Goal: Information Seeking & Learning: Learn about a topic

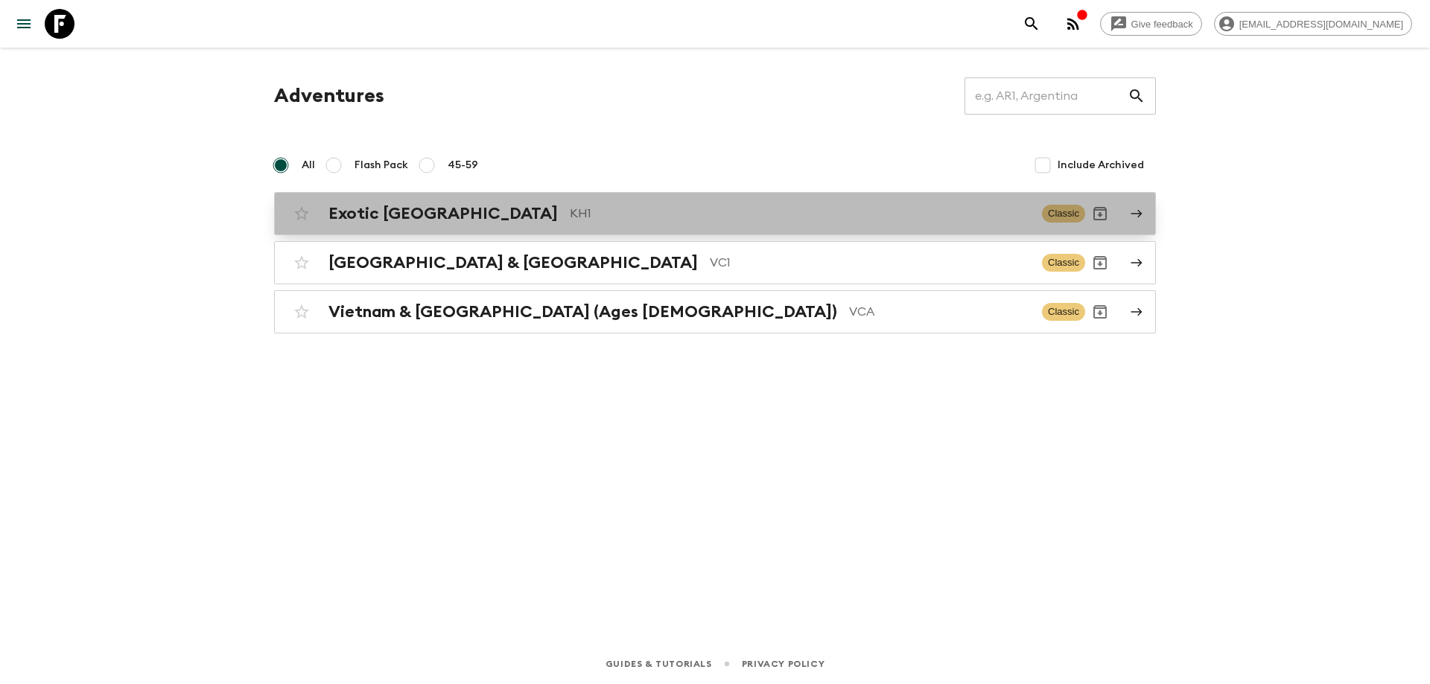
click at [570, 214] on p "KH1" at bounding box center [800, 214] width 460 height 18
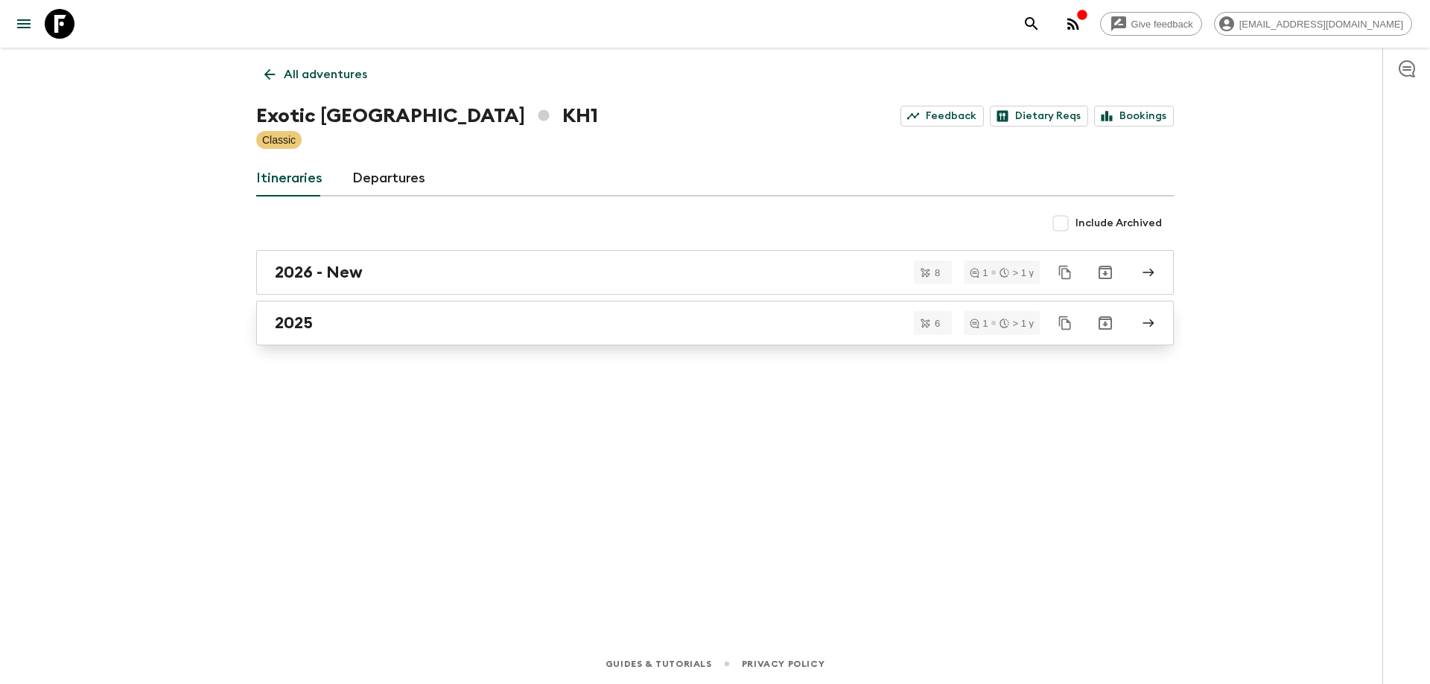
click at [332, 317] on div "2025" at bounding box center [701, 323] width 852 height 19
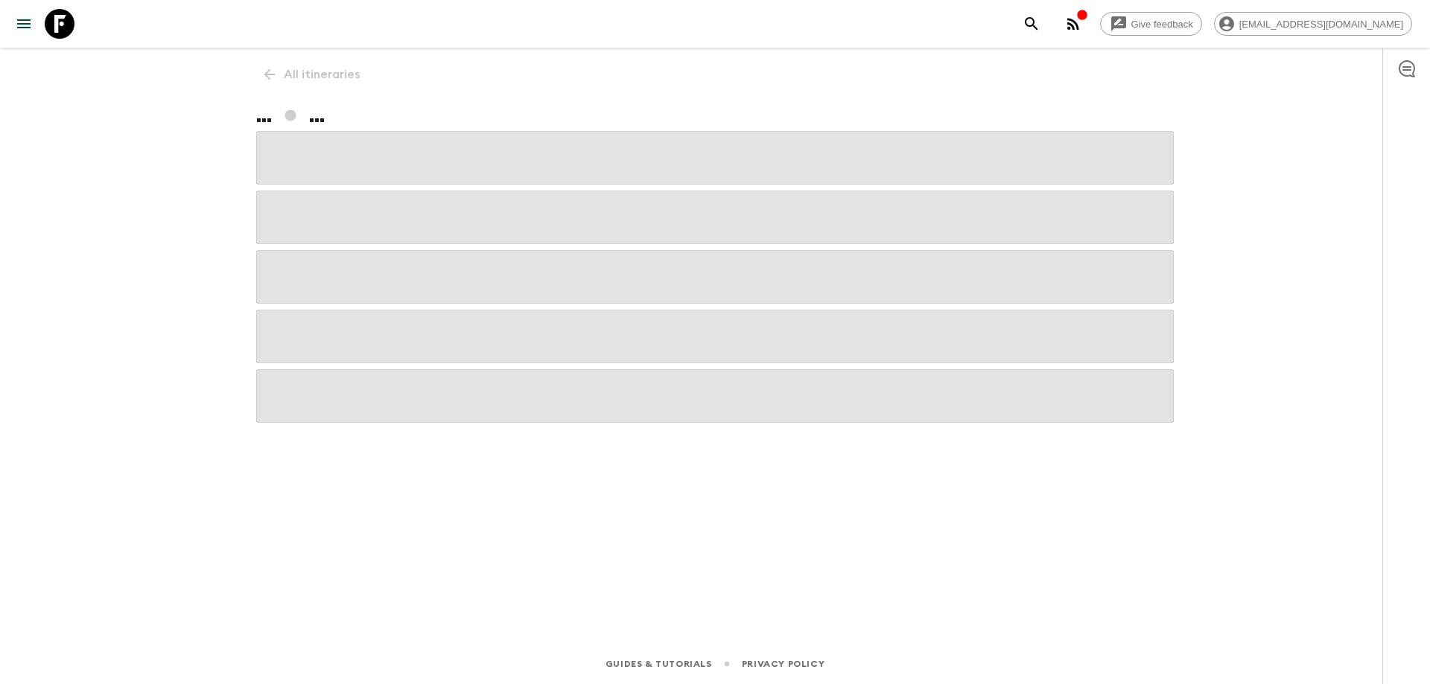
click at [1088, 25] on button "button" at bounding box center [1073, 24] width 30 height 30
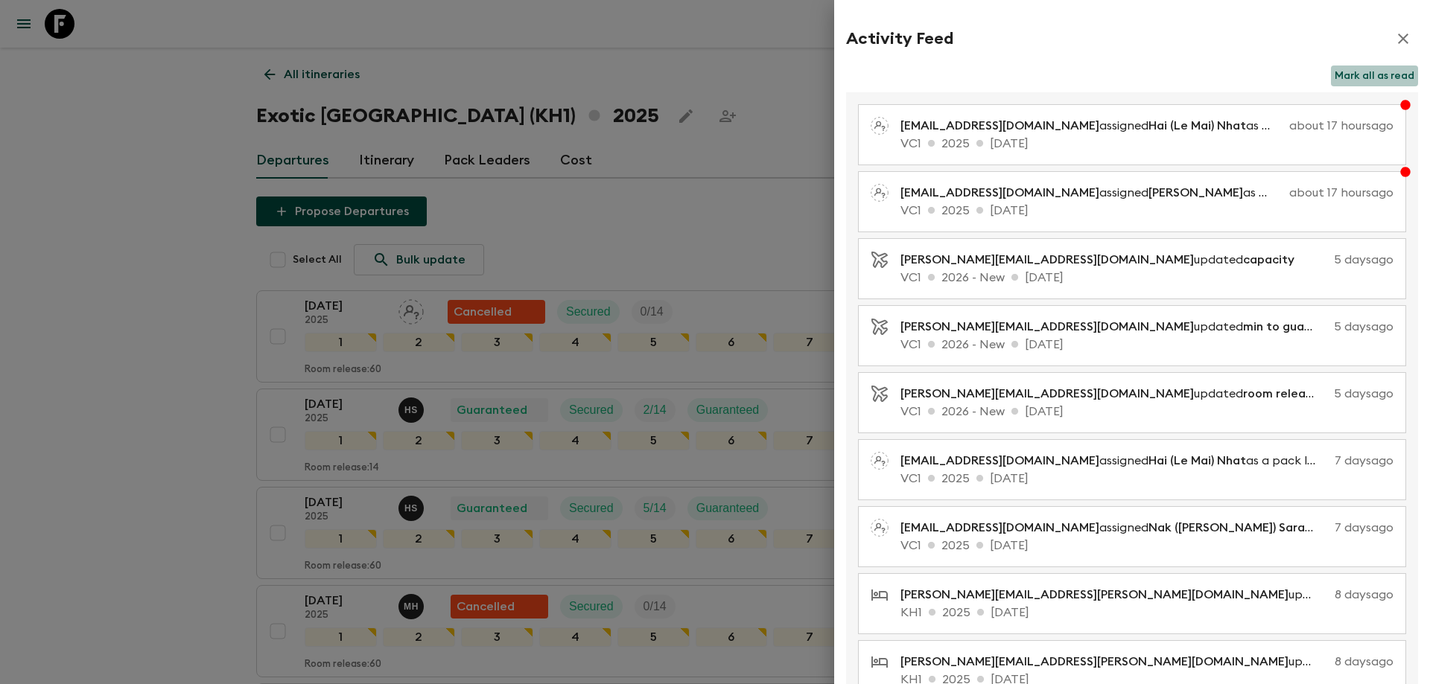
click at [1370, 69] on button "Mark all as read" at bounding box center [1374, 76] width 87 height 21
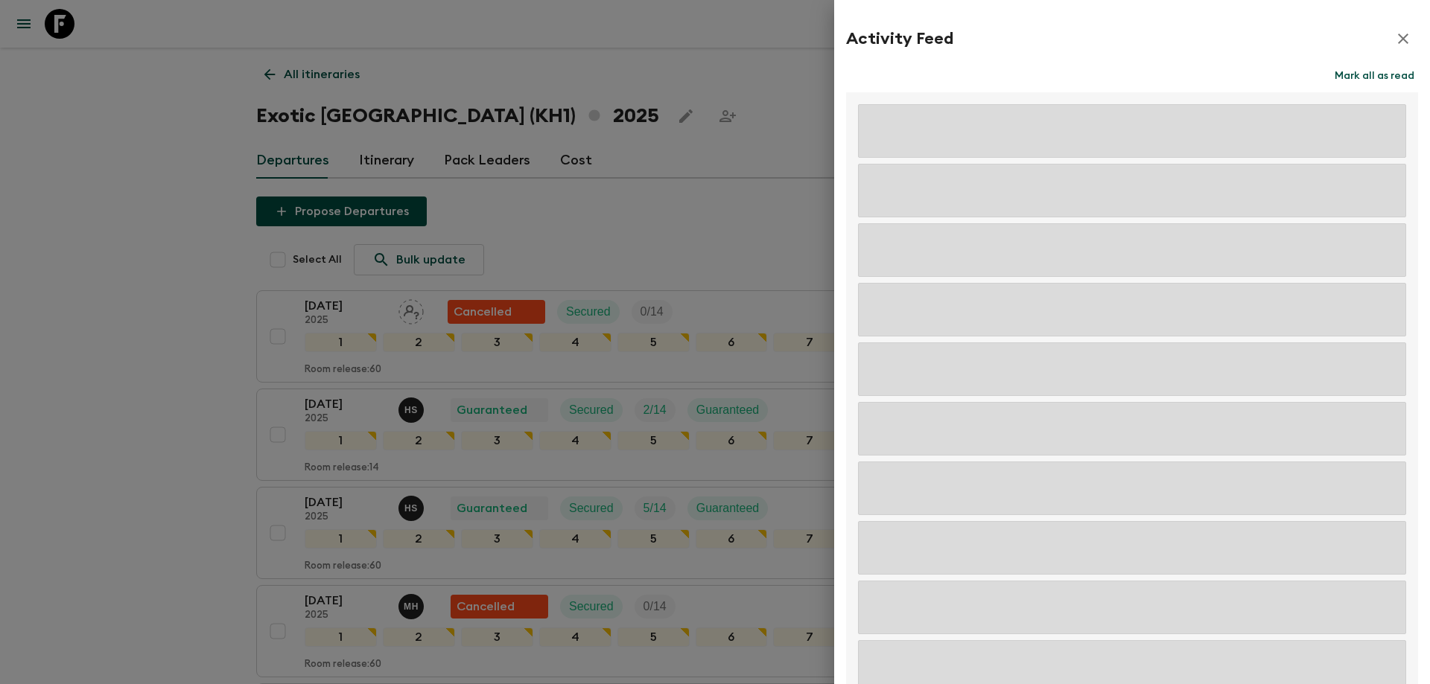
click at [1393, 27] on button "button" at bounding box center [1403, 39] width 30 height 30
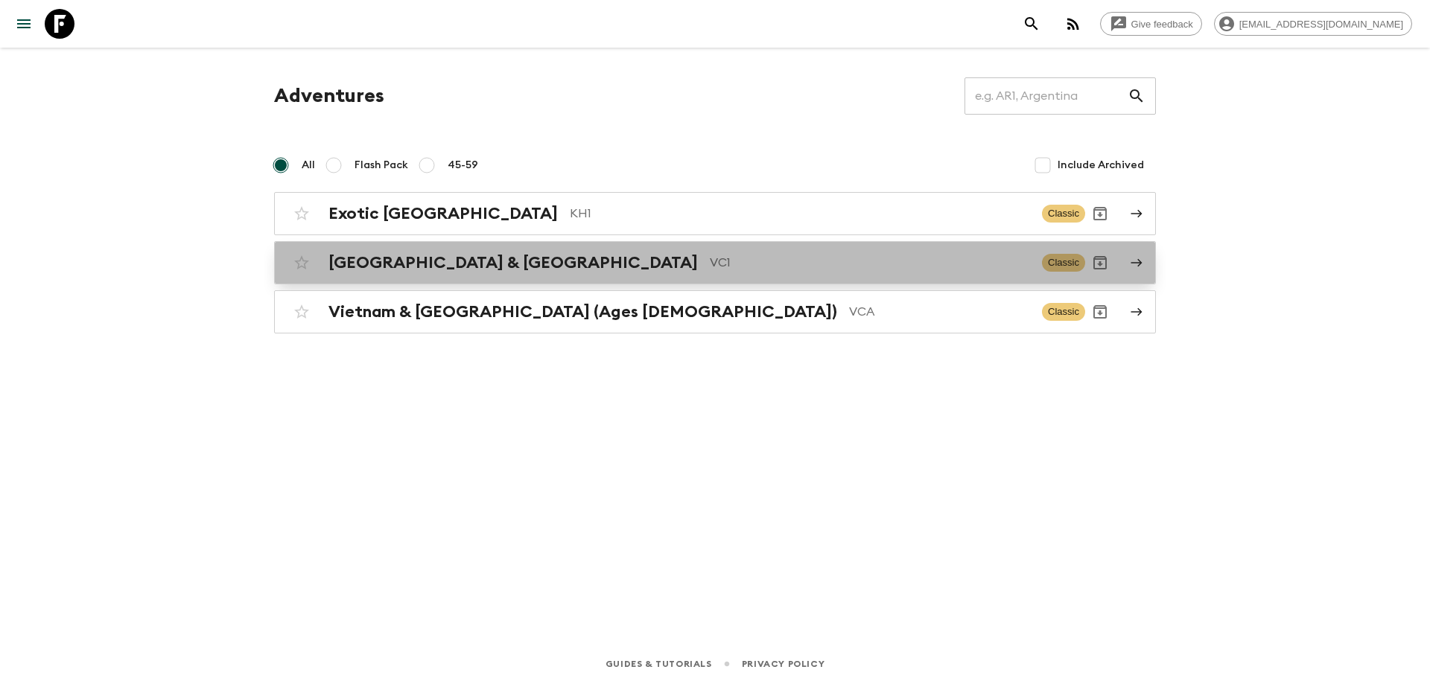
click at [496, 264] on h2 "[GEOGRAPHIC_DATA] & [GEOGRAPHIC_DATA]" at bounding box center [512, 262] width 369 height 19
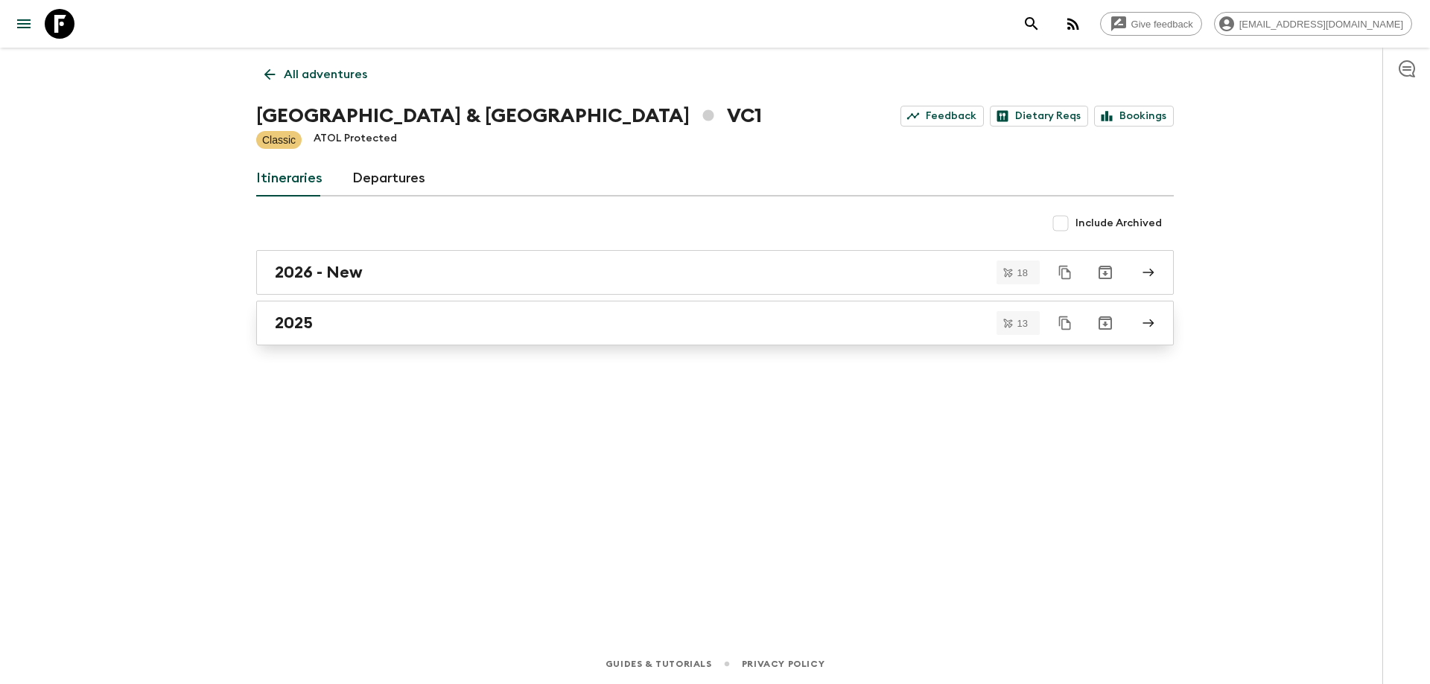
click at [419, 335] on link "2025" at bounding box center [714, 323] width 917 height 45
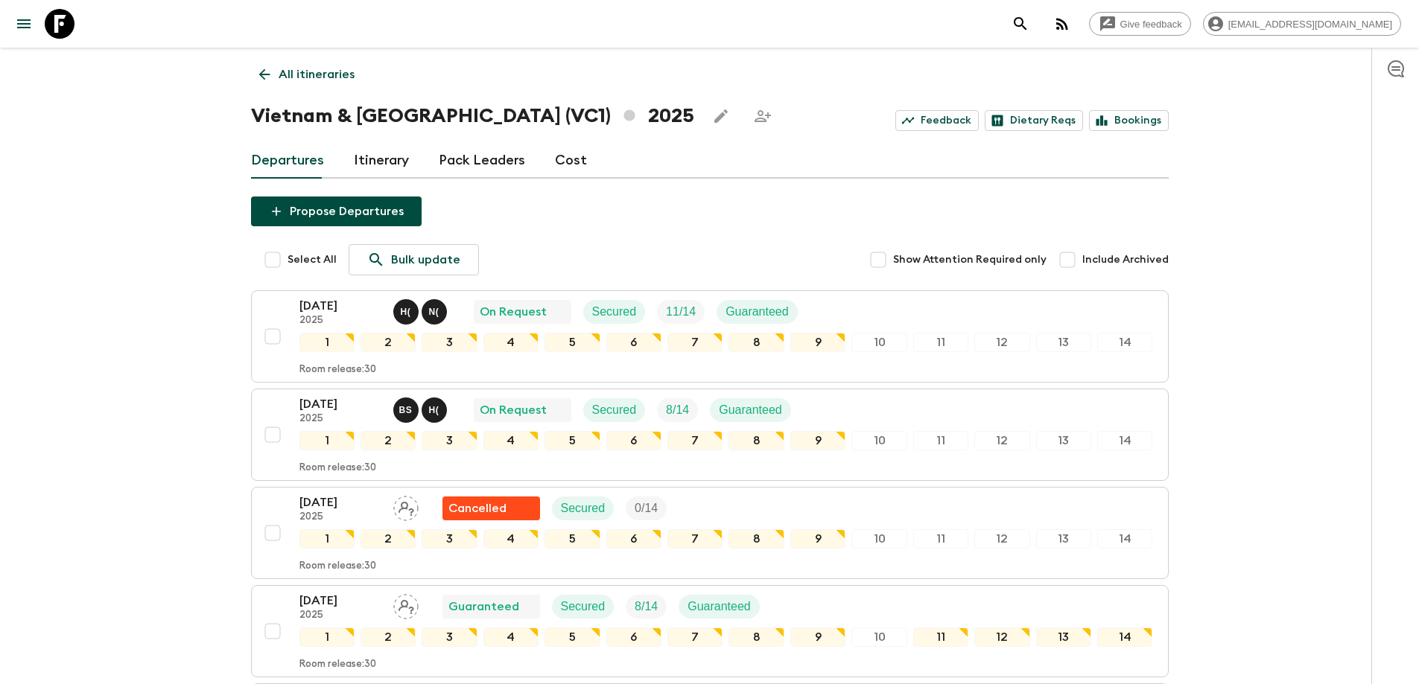
click at [258, 80] on icon at bounding box center [264, 74] width 16 height 16
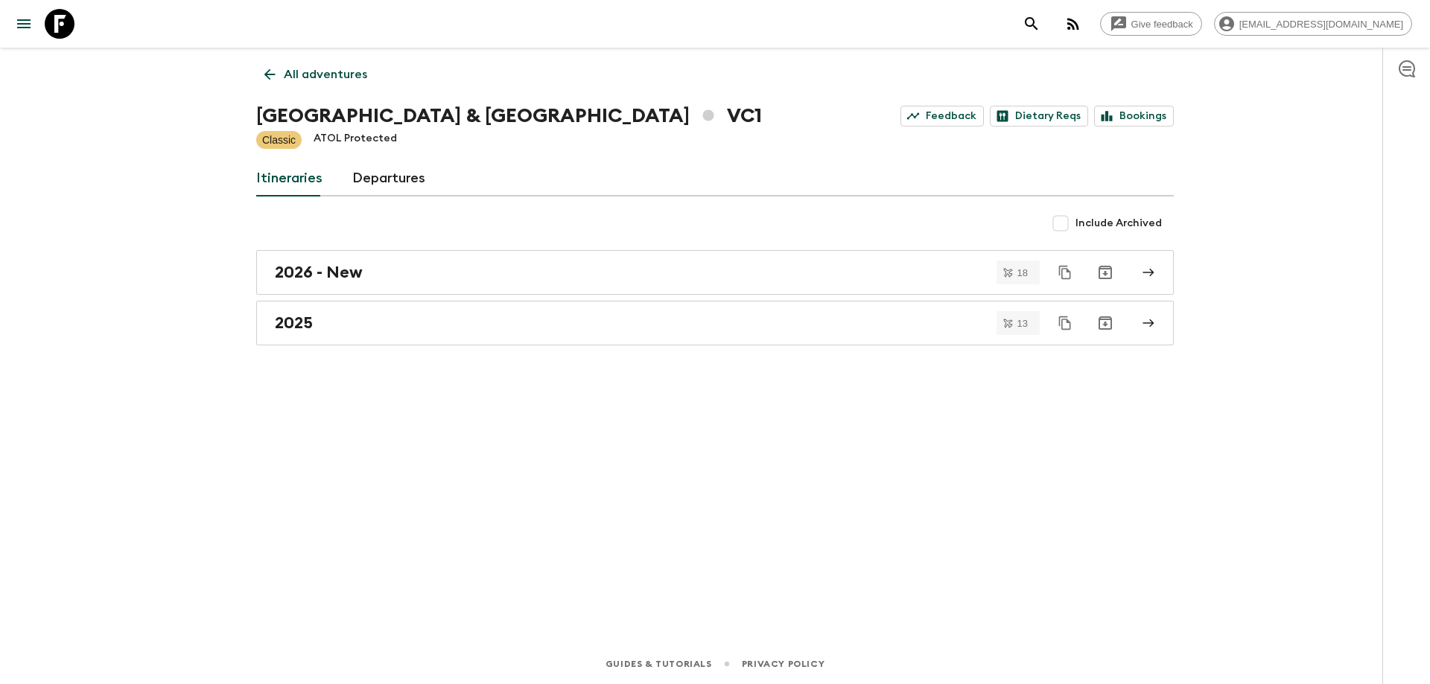
click at [268, 83] on link "All adventures" at bounding box center [315, 75] width 119 height 30
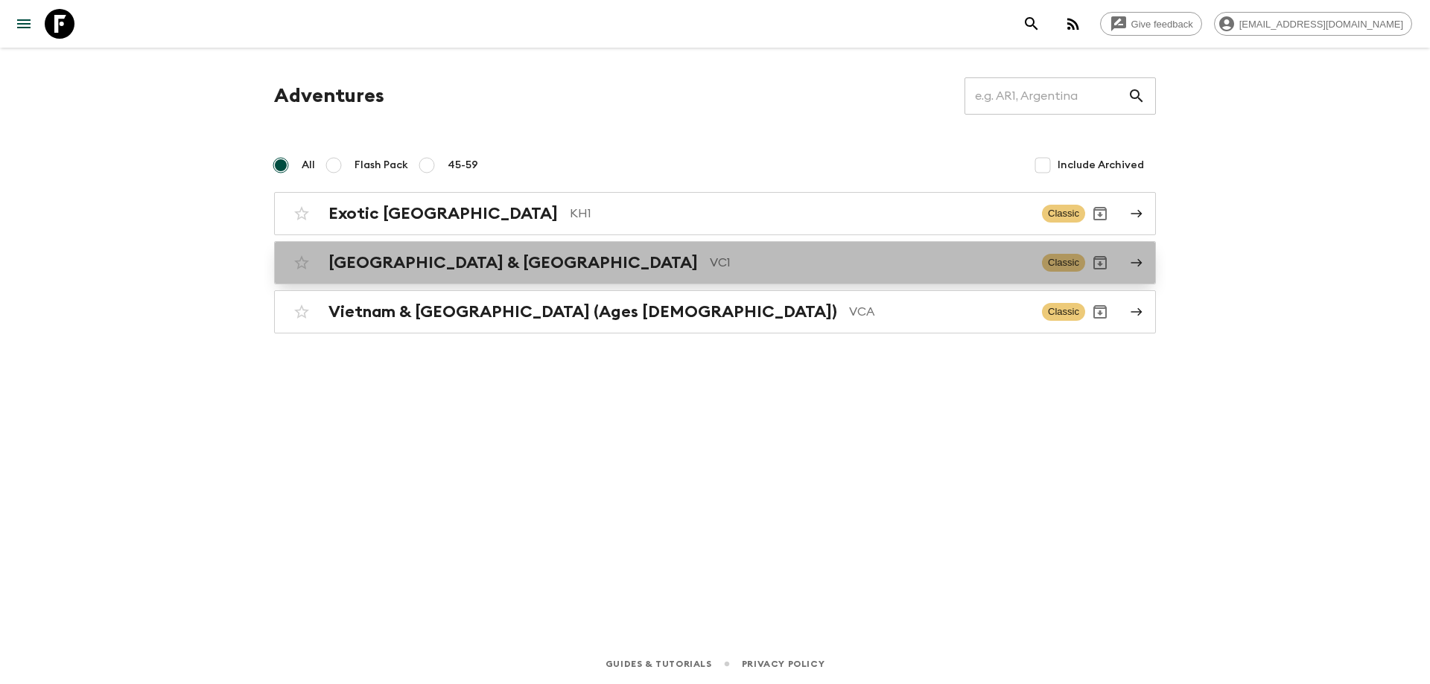
click at [471, 252] on div "Vietnam & Cambodia VC1 Classic" at bounding box center [686, 263] width 798 height 30
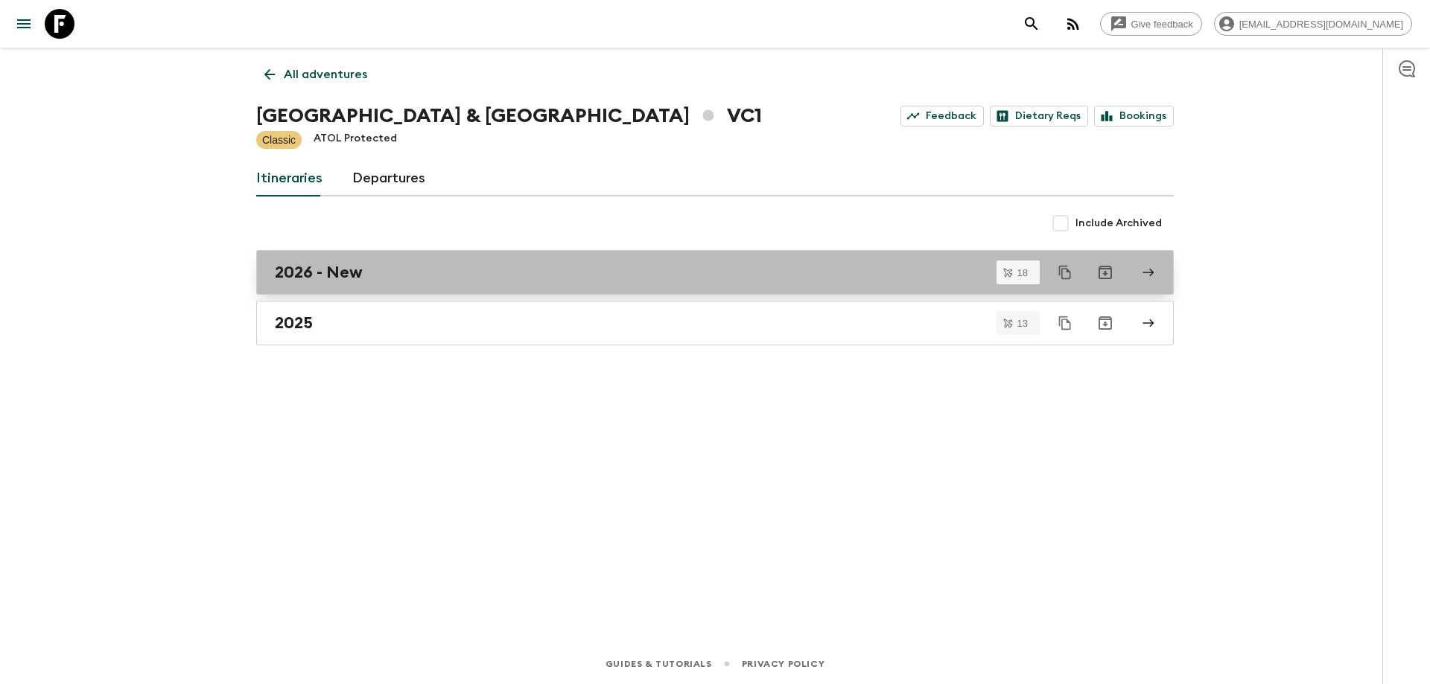
click at [368, 280] on div "2026 - New" at bounding box center [701, 272] width 852 height 19
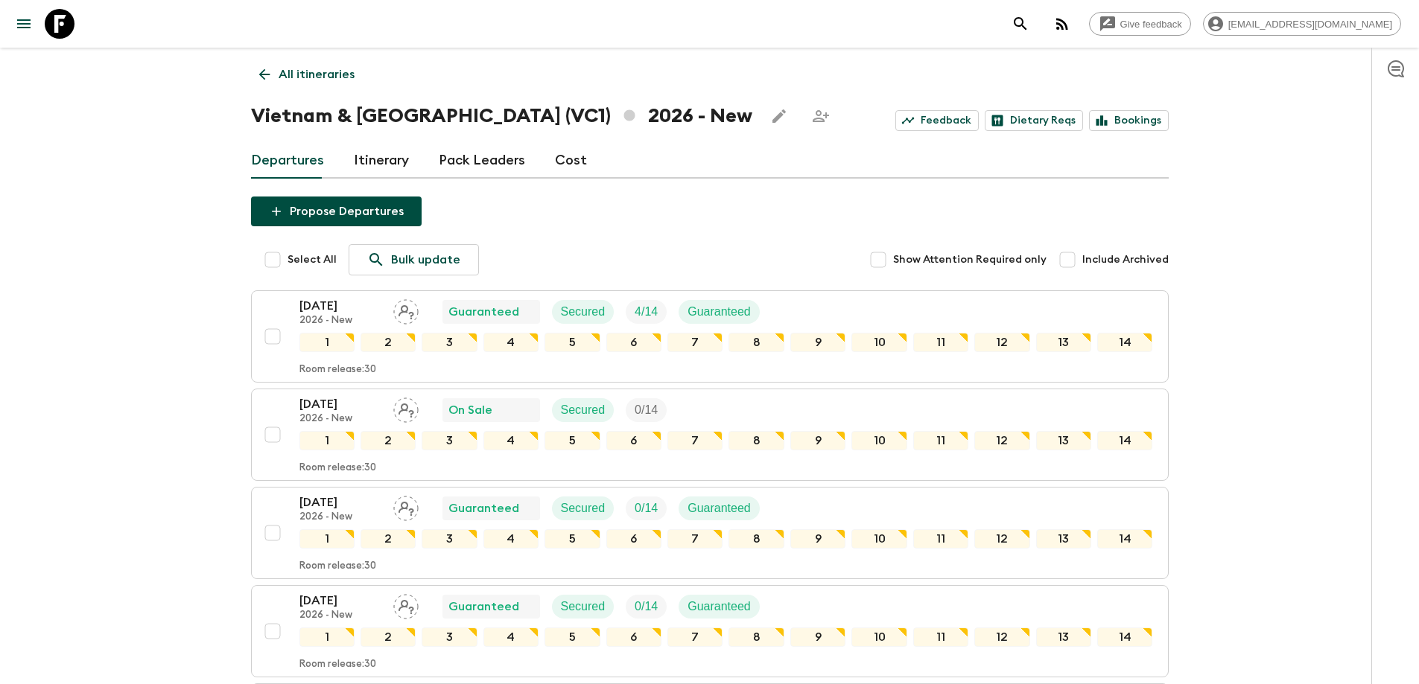
click at [252, 70] on link "All itineraries" at bounding box center [307, 75] width 112 height 30
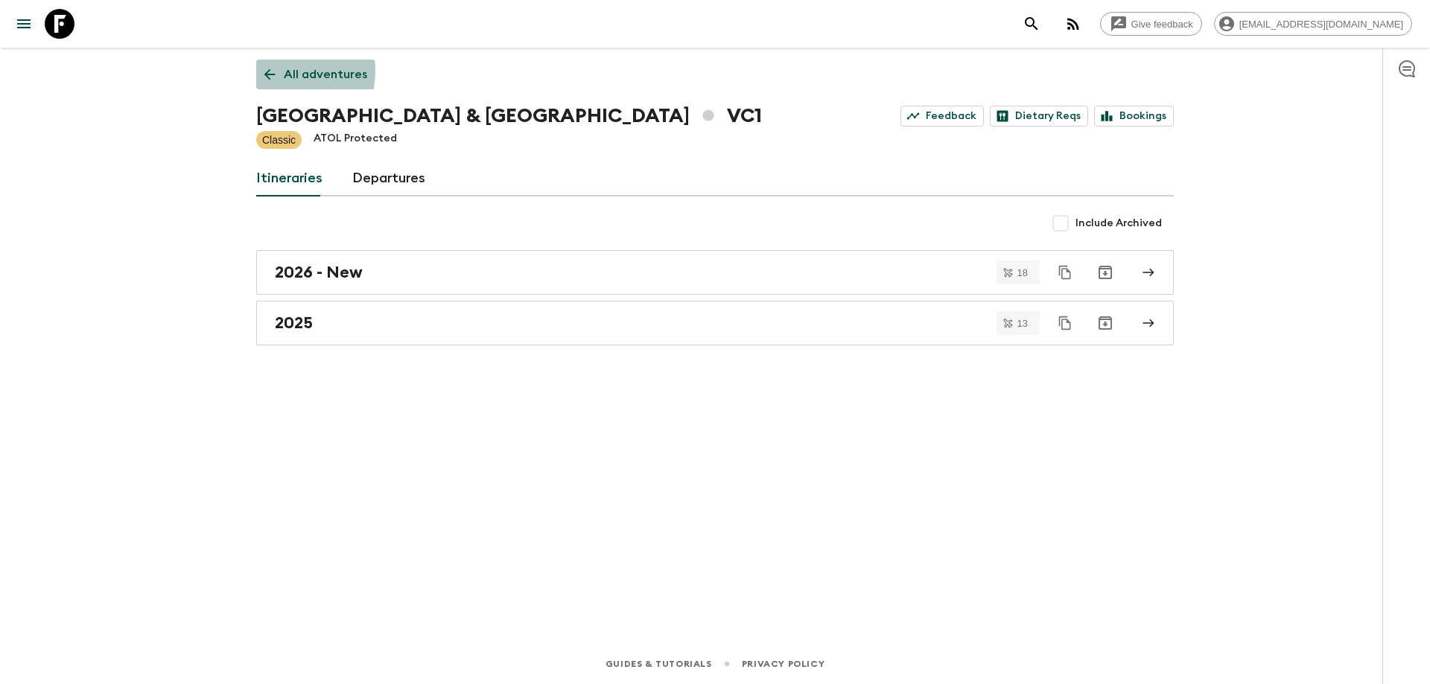
click at [264, 70] on icon at bounding box center [269, 74] width 16 height 16
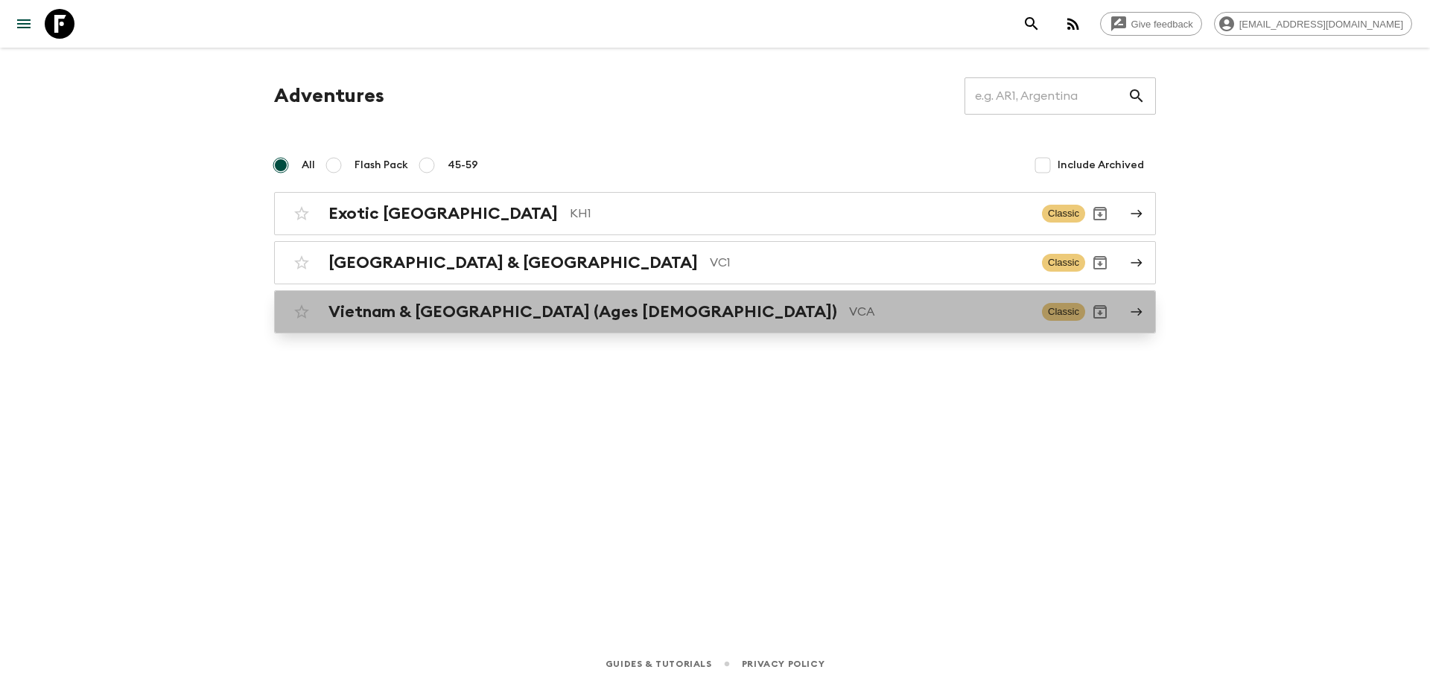
click at [373, 316] on h2 "Vietnam & [GEOGRAPHIC_DATA] (Ages [DEMOGRAPHIC_DATA])" at bounding box center [582, 311] width 509 height 19
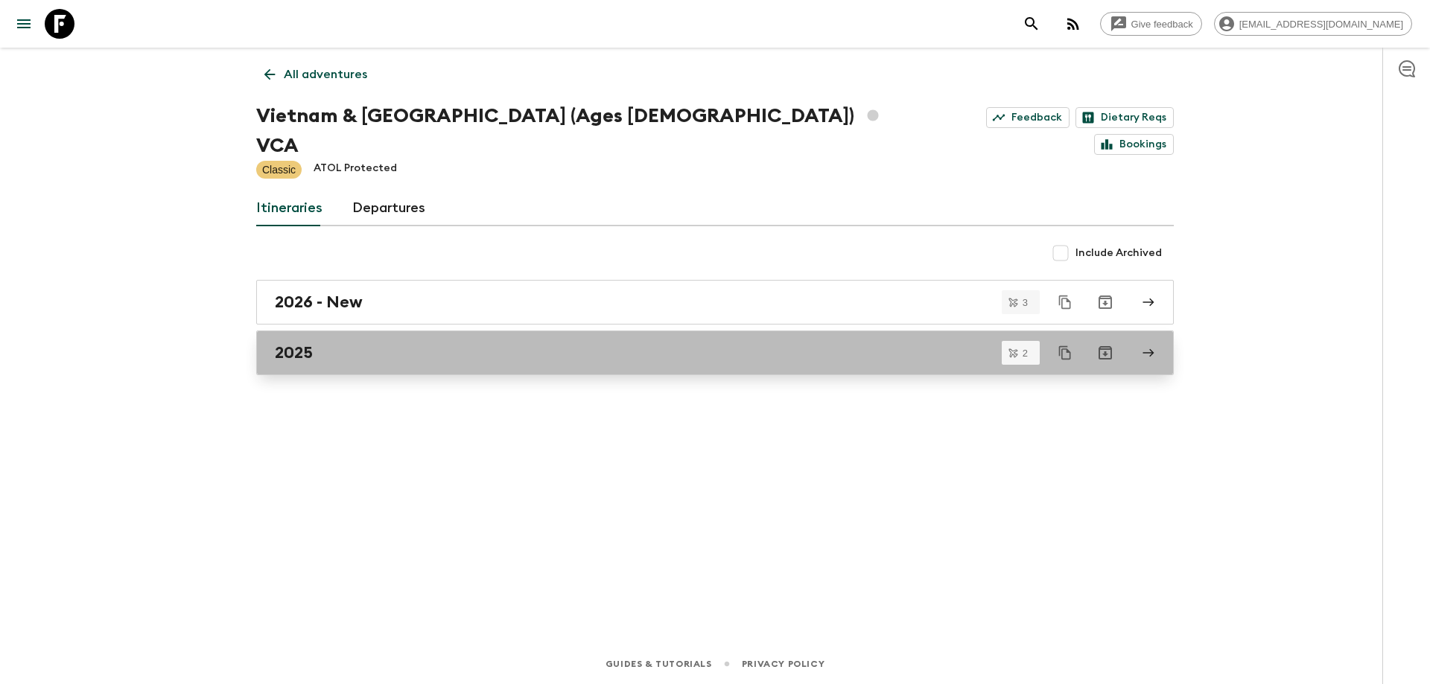
click at [342, 343] on div "2025" at bounding box center [701, 352] width 852 height 19
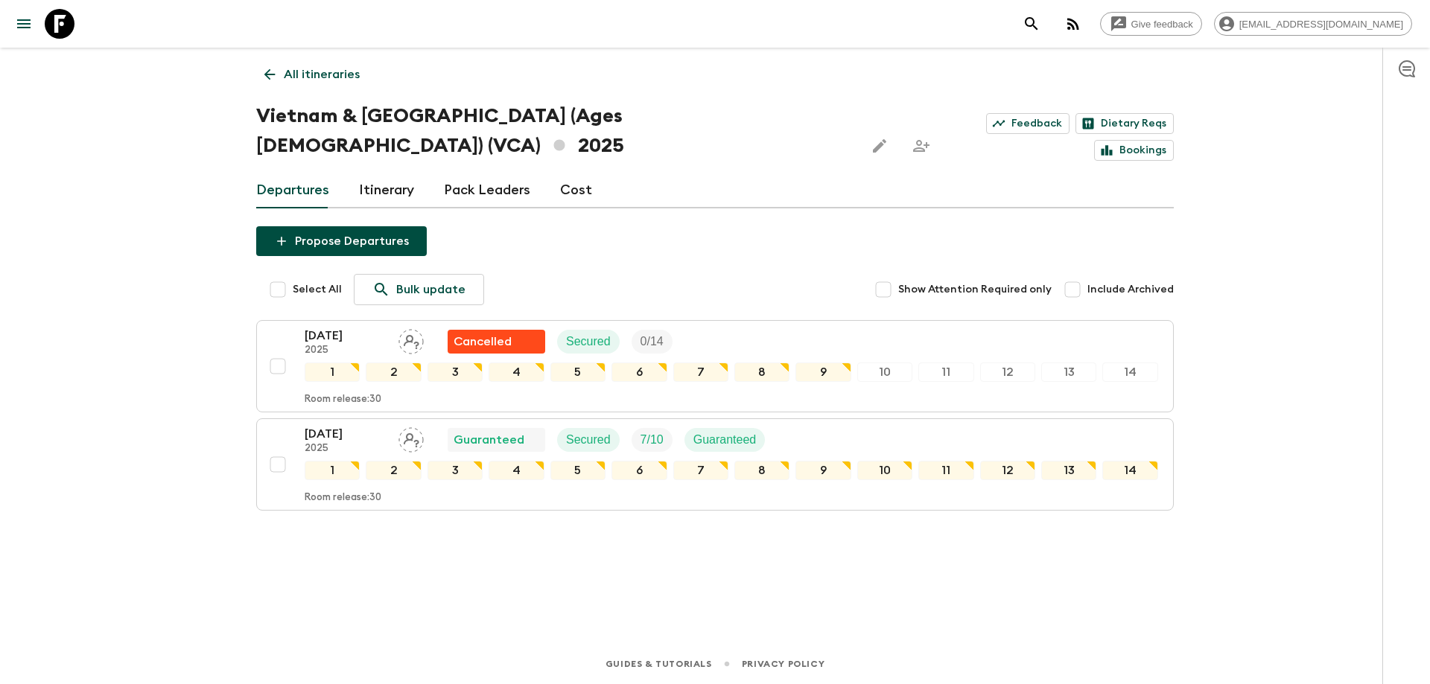
click at [274, 85] on link "All itineraries" at bounding box center [312, 75] width 112 height 30
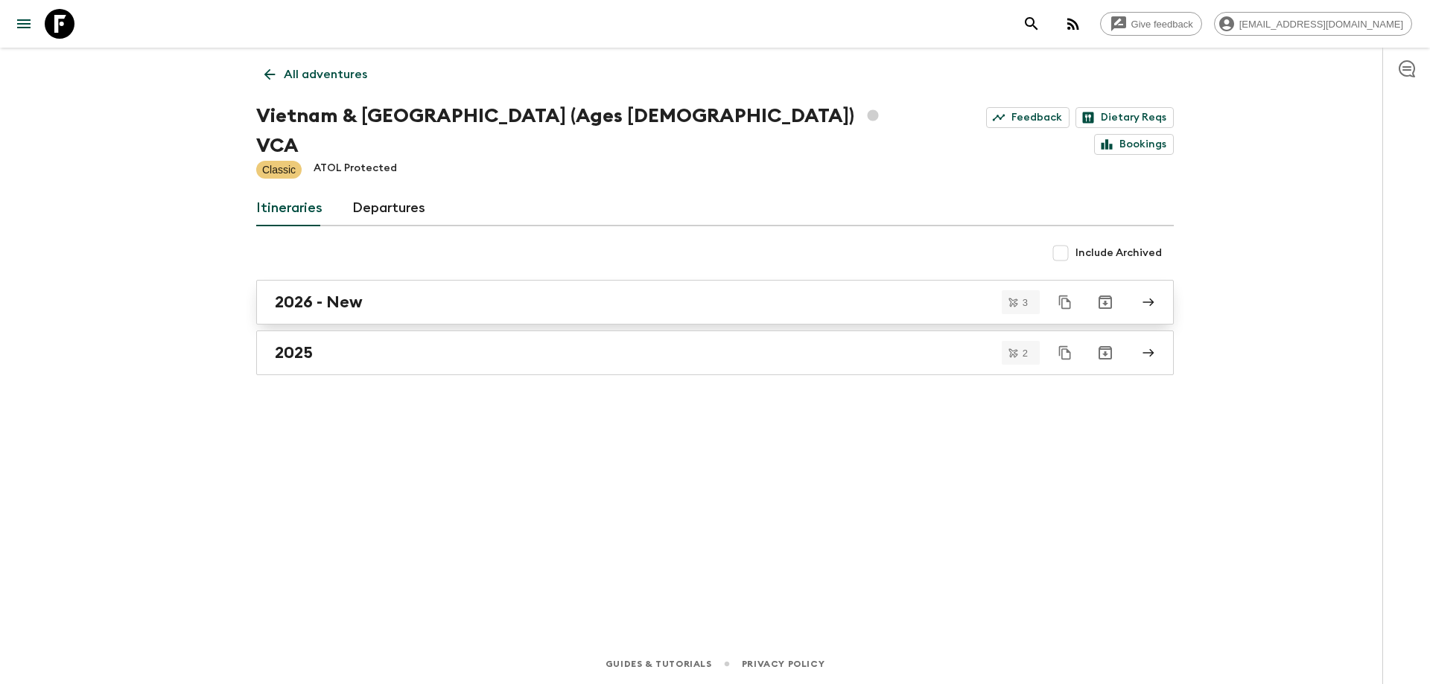
click at [360, 287] on link "2026 - New" at bounding box center [714, 302] width 917 height 45
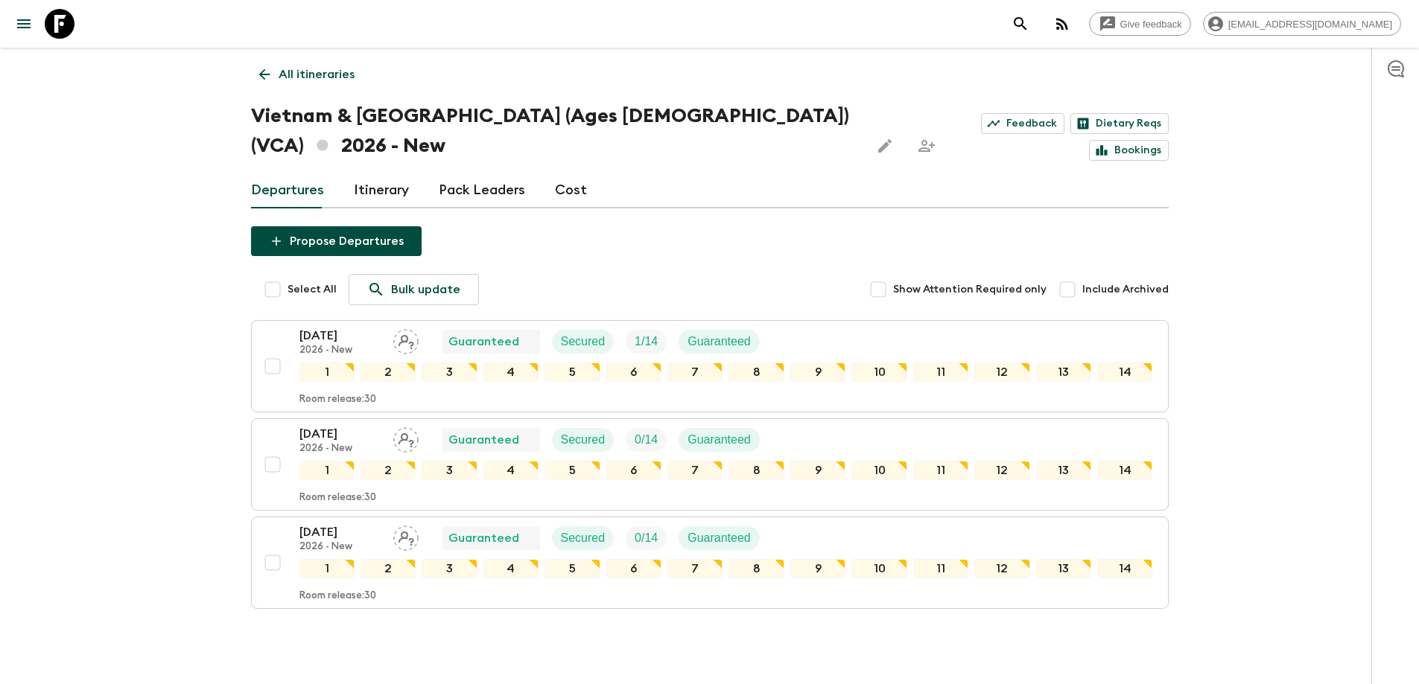
click at [266, 82] on icon at bounding box center [264, 74] width 16 height 16
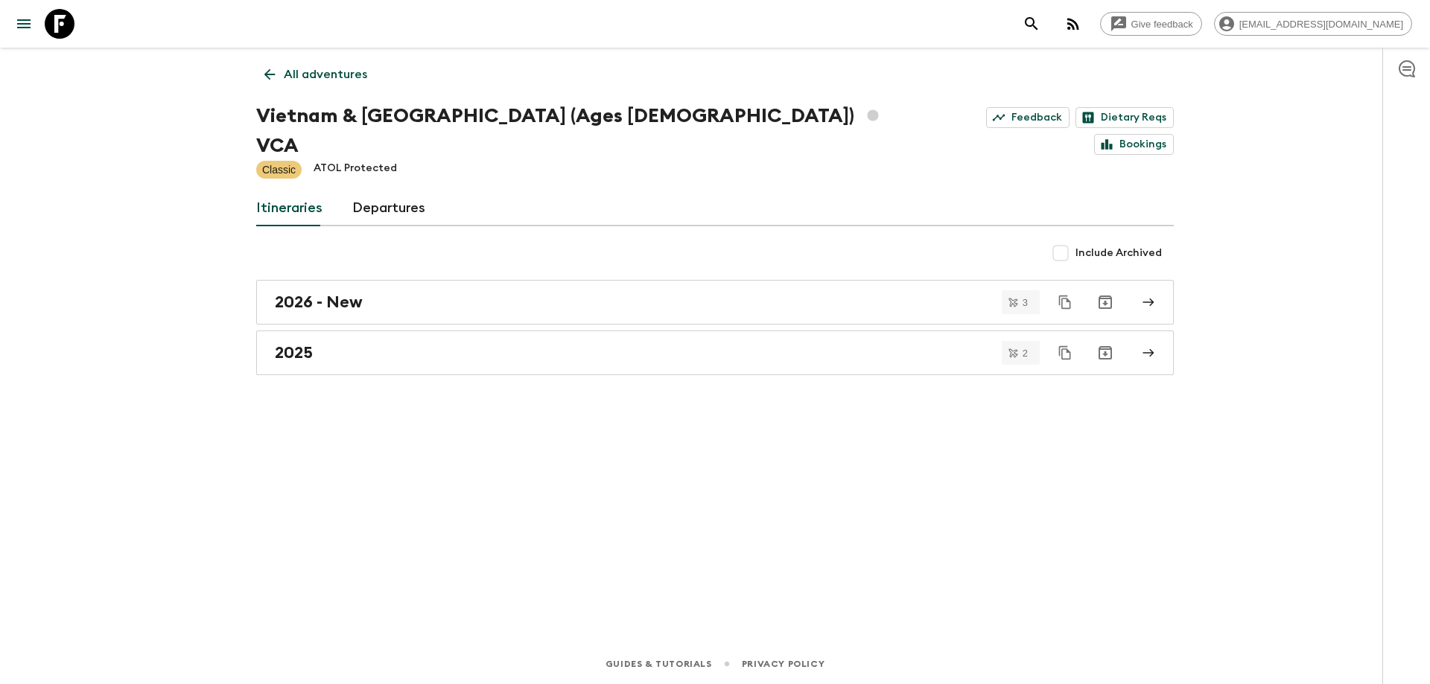
click at [266, 82] on icon at bounding box center [269, 74] width 16 height 16
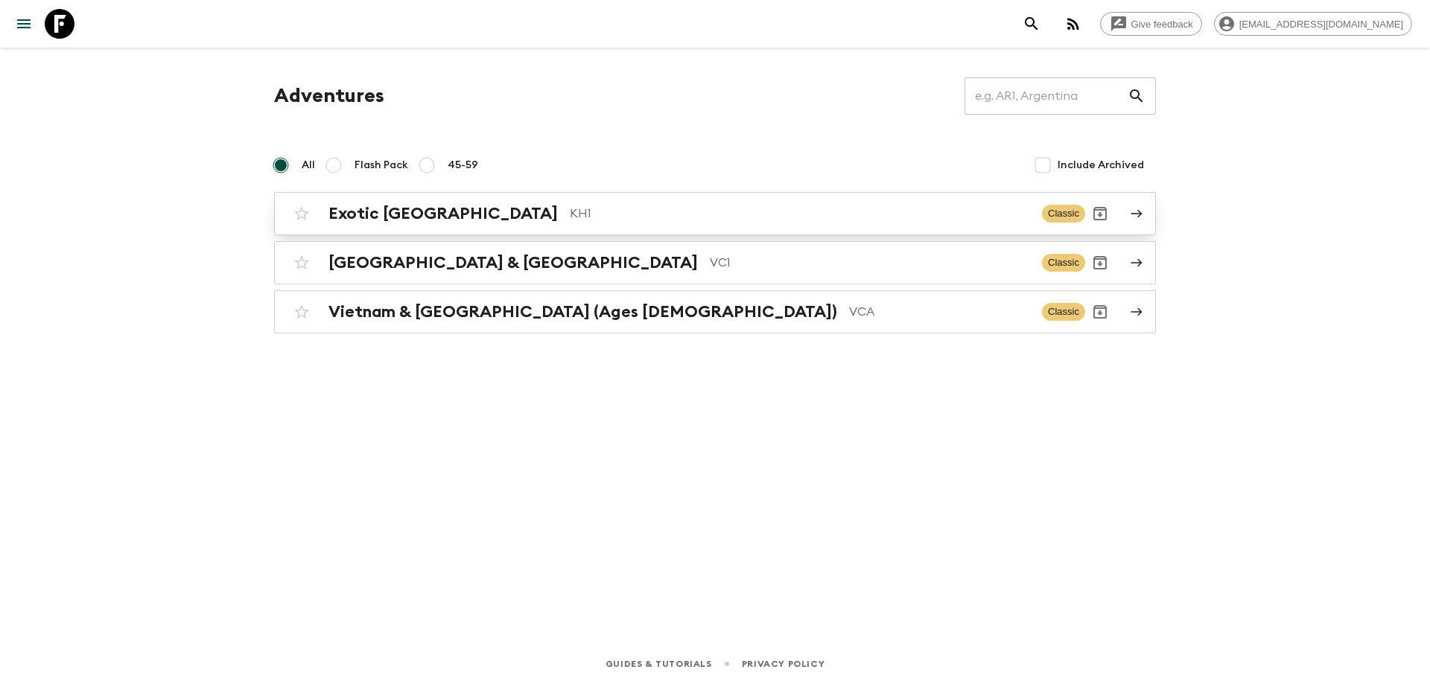
click at [448, 223] on div "Exotic [GEOGRAPHIC_DATA] KH1 Classic" at bounding box center [686, 214] width 798 height 30
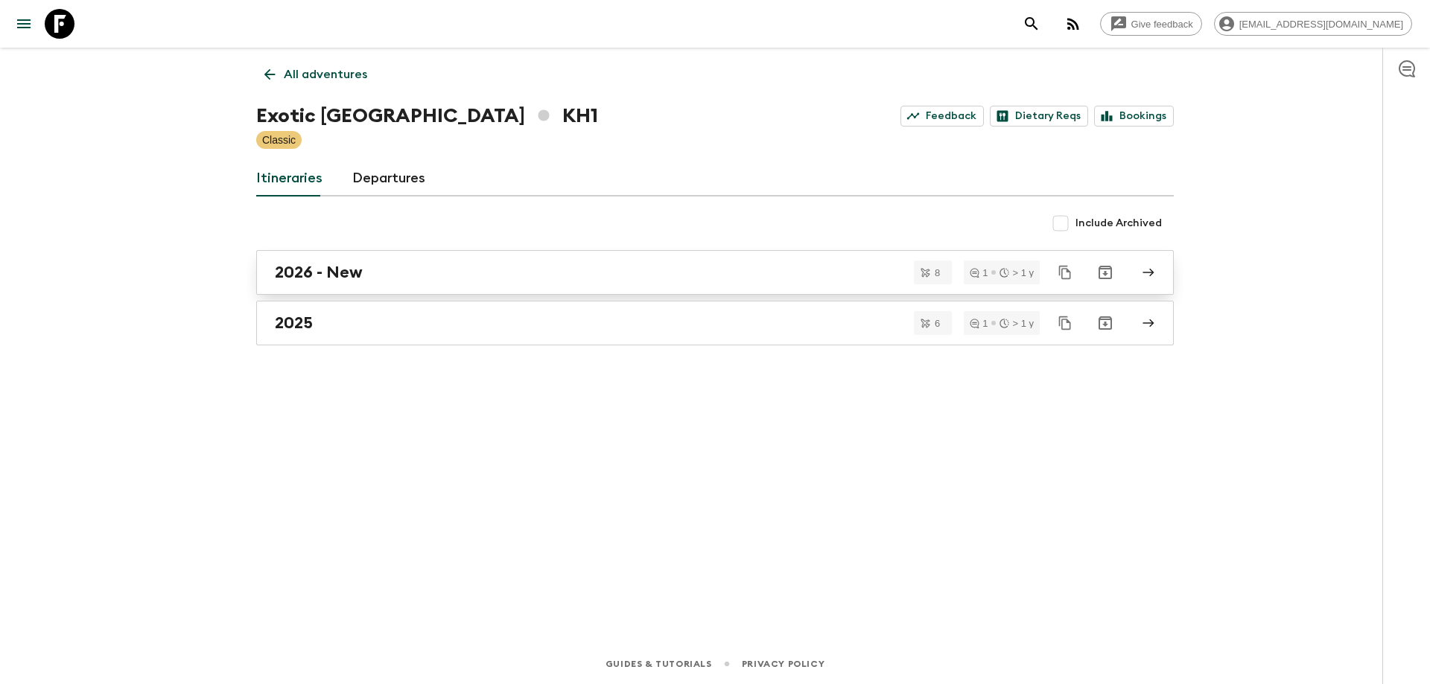
click at [380, 278] on div "2026 - New" at bounding box center [701, 272] width 852 height 19
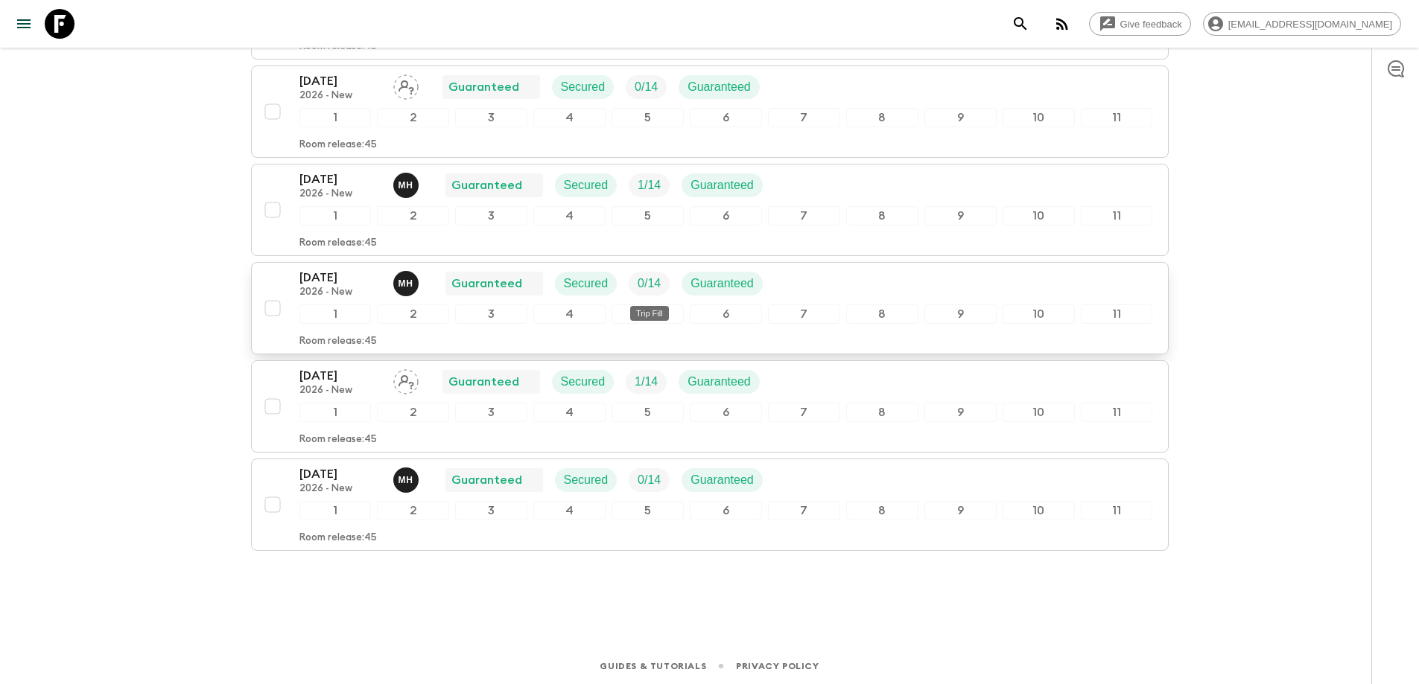
scroll to position [522, 0]
